Goal: Task Accomplishment & Management: Use online tool/utility

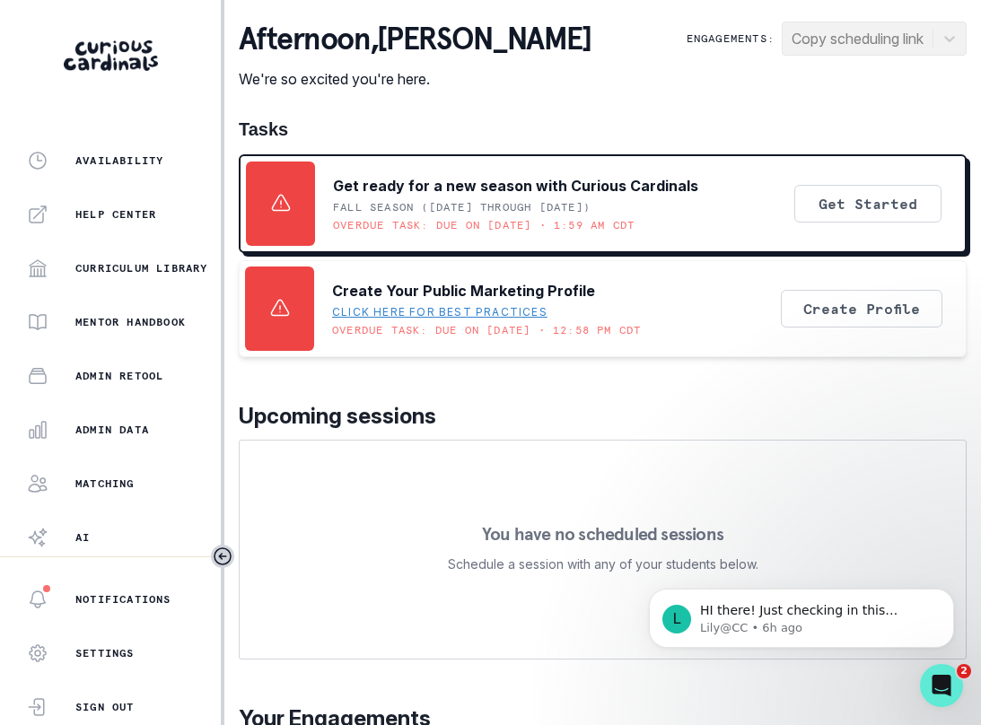
scroll to position [376, 0]
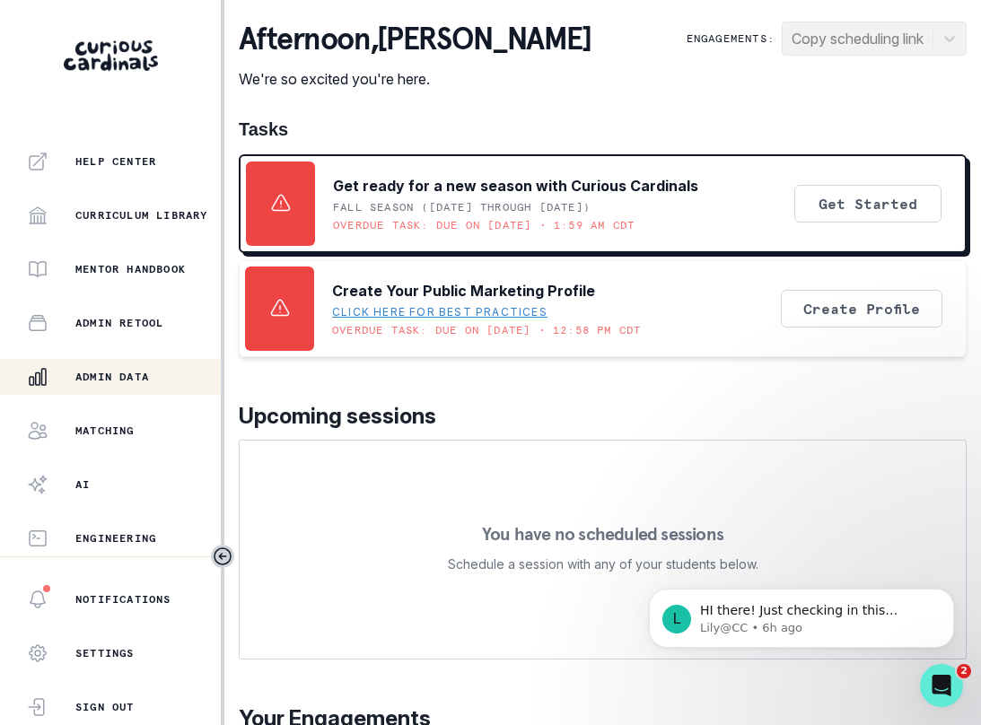
click at [132, 379] on p "Admin Data" at bounding box center [112, 377] width 74 height 14
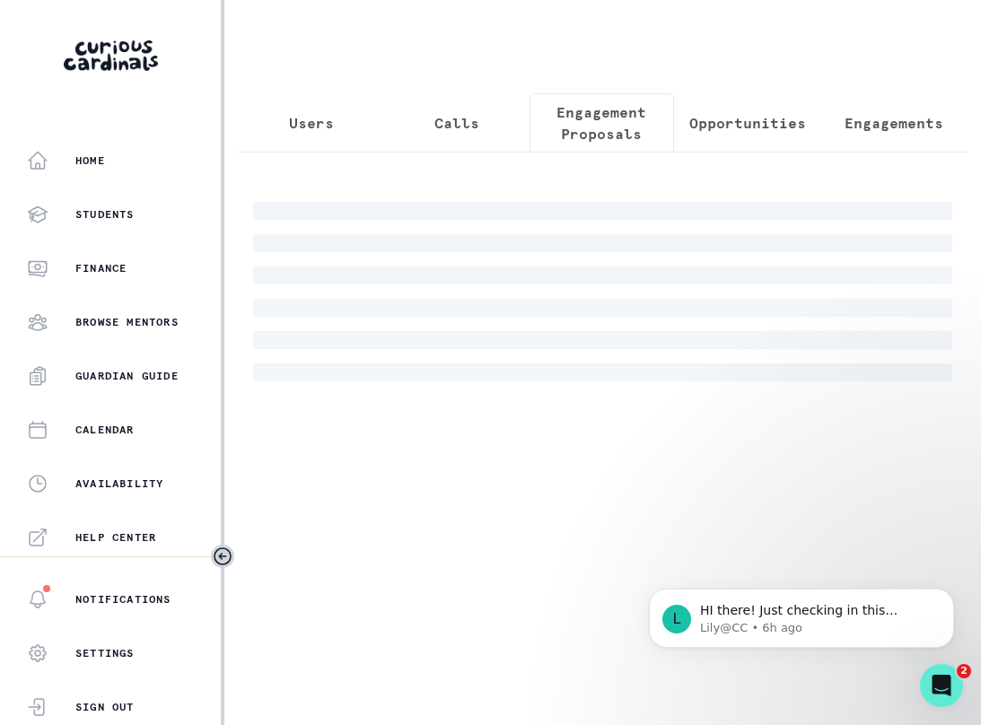
click at [588, 118] on p "Engagement Proposals" at bounding box center [602, 122] width 115 height 43
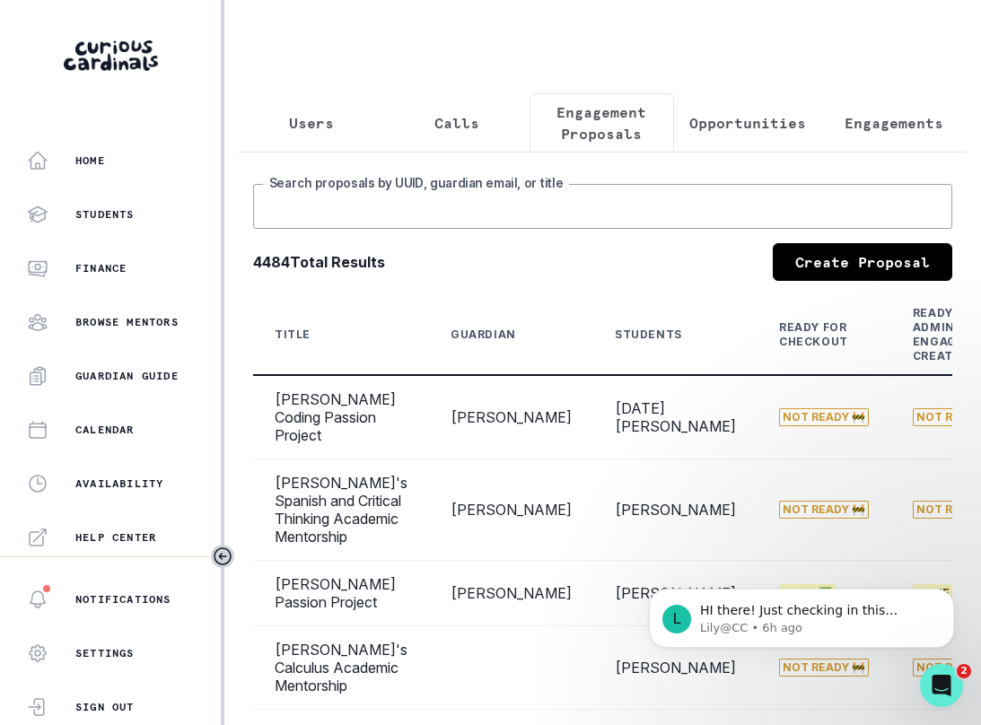
click at [542, 229] on input "Search proposals by UUID, guardian email, or title" at bounding box center [602, 206] width 699 height 45
type input "[PERSON_NAME]"
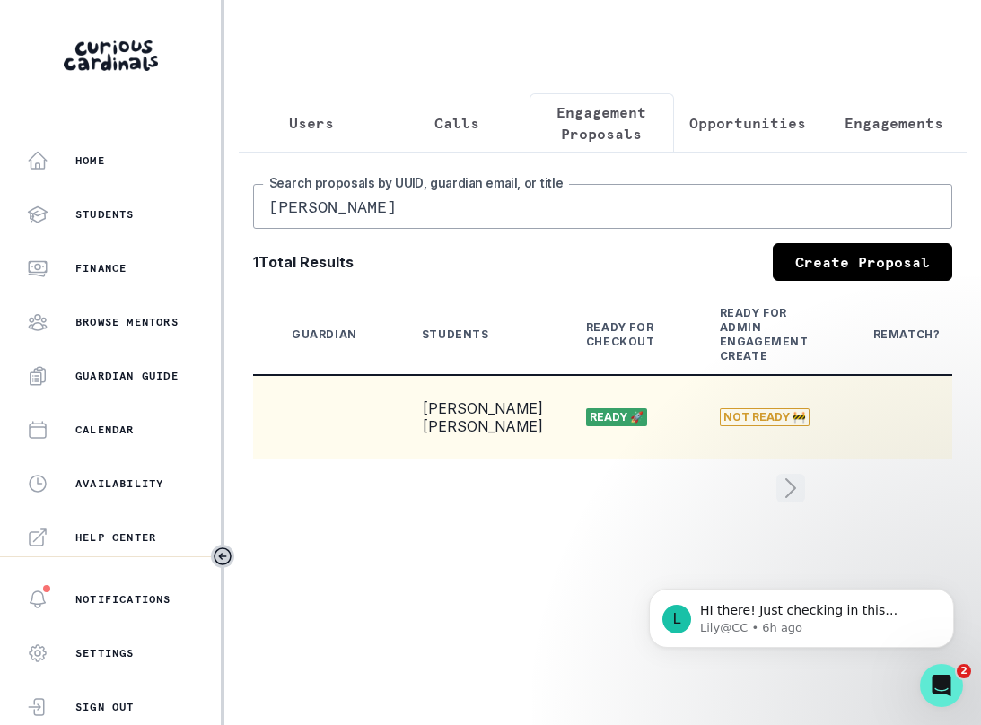
scroll to position [0, 506]
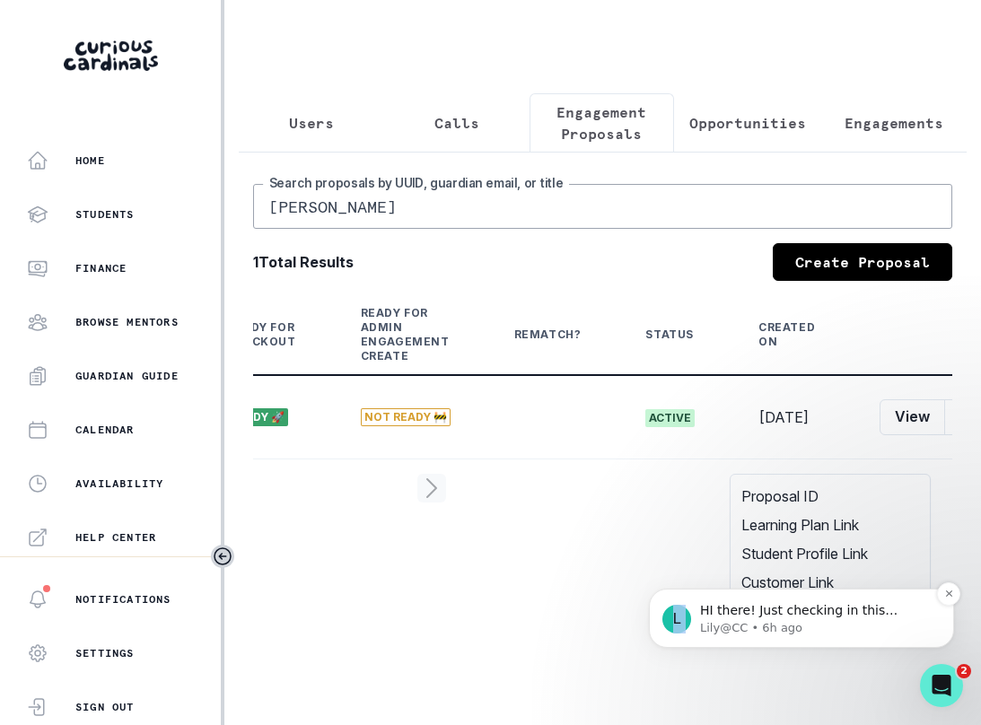
drag, startPoint x: 852, startPoint y: 503, endPoint x: 819, endPoint y: 592, distance: 94.9
click at [820, 592] on body "L HI there! Just checking in this morning-----You should receive an intro email…" at bounding box center [801, 576] width 345 height 187
click at [802, 587] on div "L HI there! Just checking in this morning-----You should receive an intro email…" at bounding box center [801, 536] width 330 height 224
click at [940, 598] on button "Dismiss notification" at bounding box center [948, 593] width 23 height 23
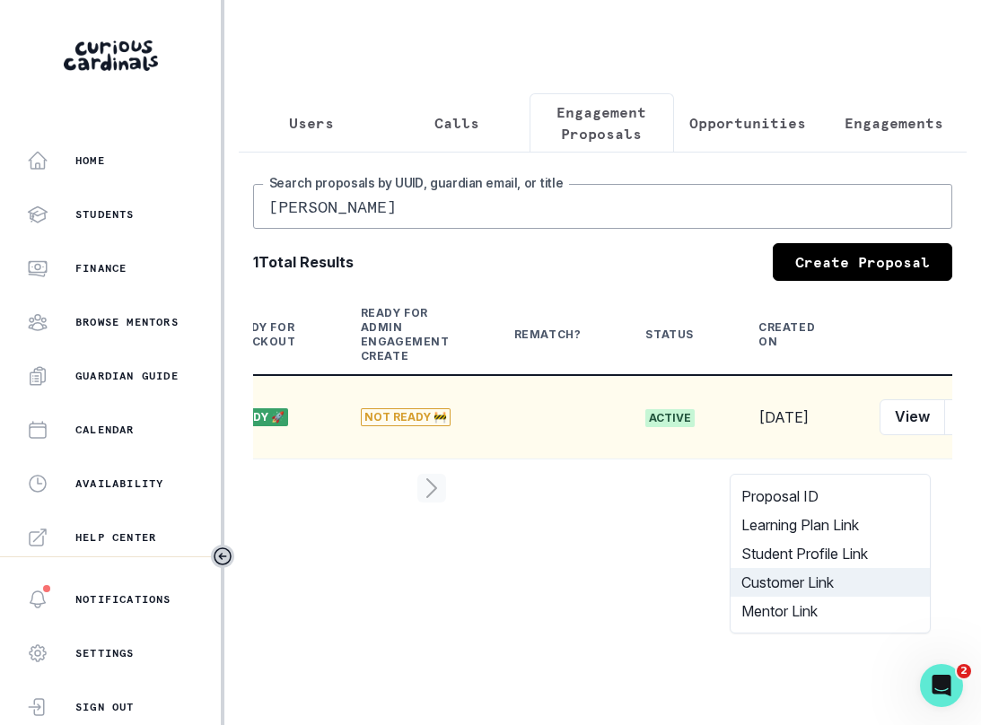
click at [820, 583] on button "Customer Link" at bounding box center [830, 582] width 199 height 29
